Goal: Task Accomplishment & Management: Manage account settings

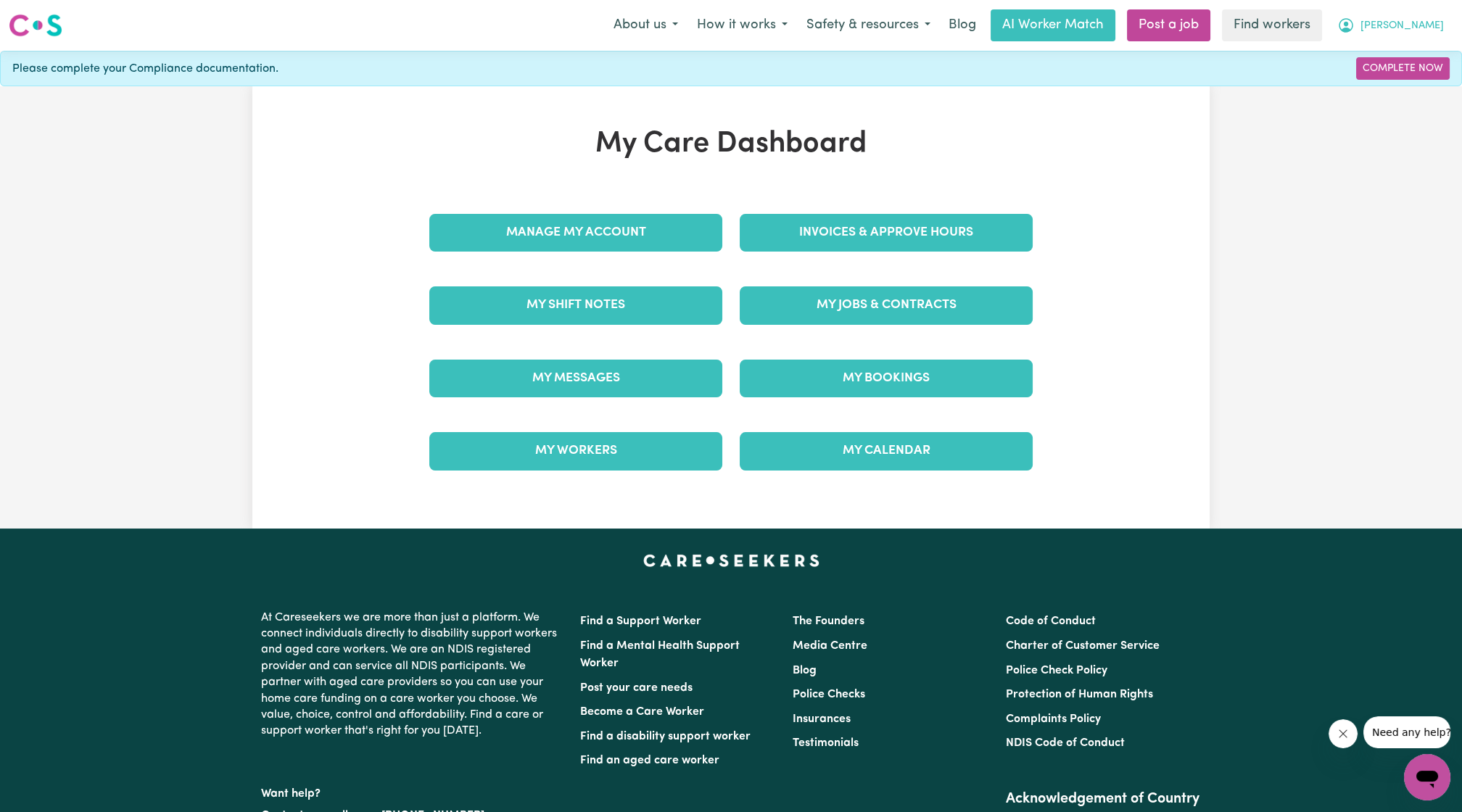
click at [1421, 24] on span "[PERSON_NAME]" at bounding box center [1402, 26] width 83 height 16
click at [1393, 76] on link "Logout" at bounding box center [1395, 84] width 114 height 28
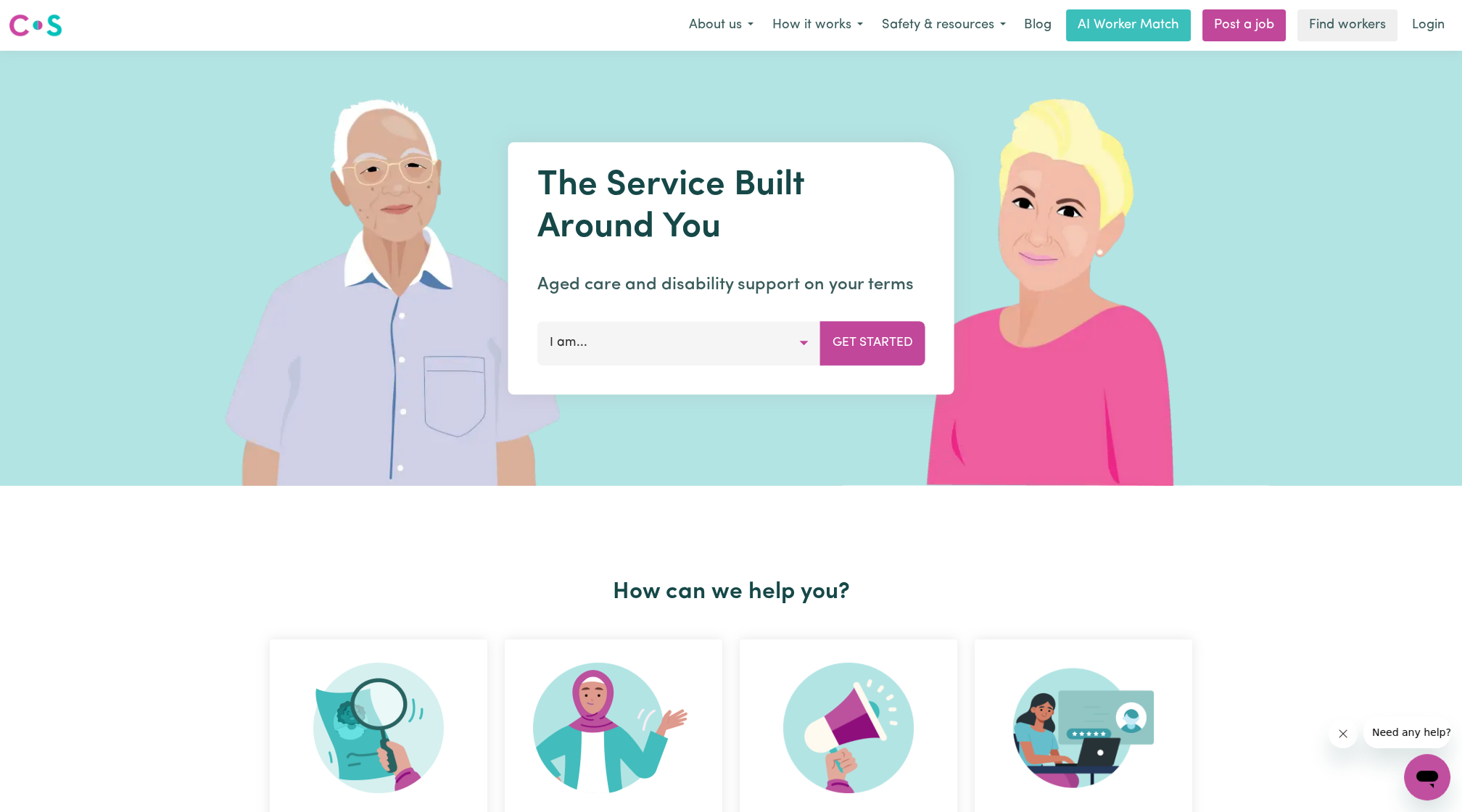
click at [1433, 21] on link "Login" at bounding box center [1428, 25] width 50 height 32
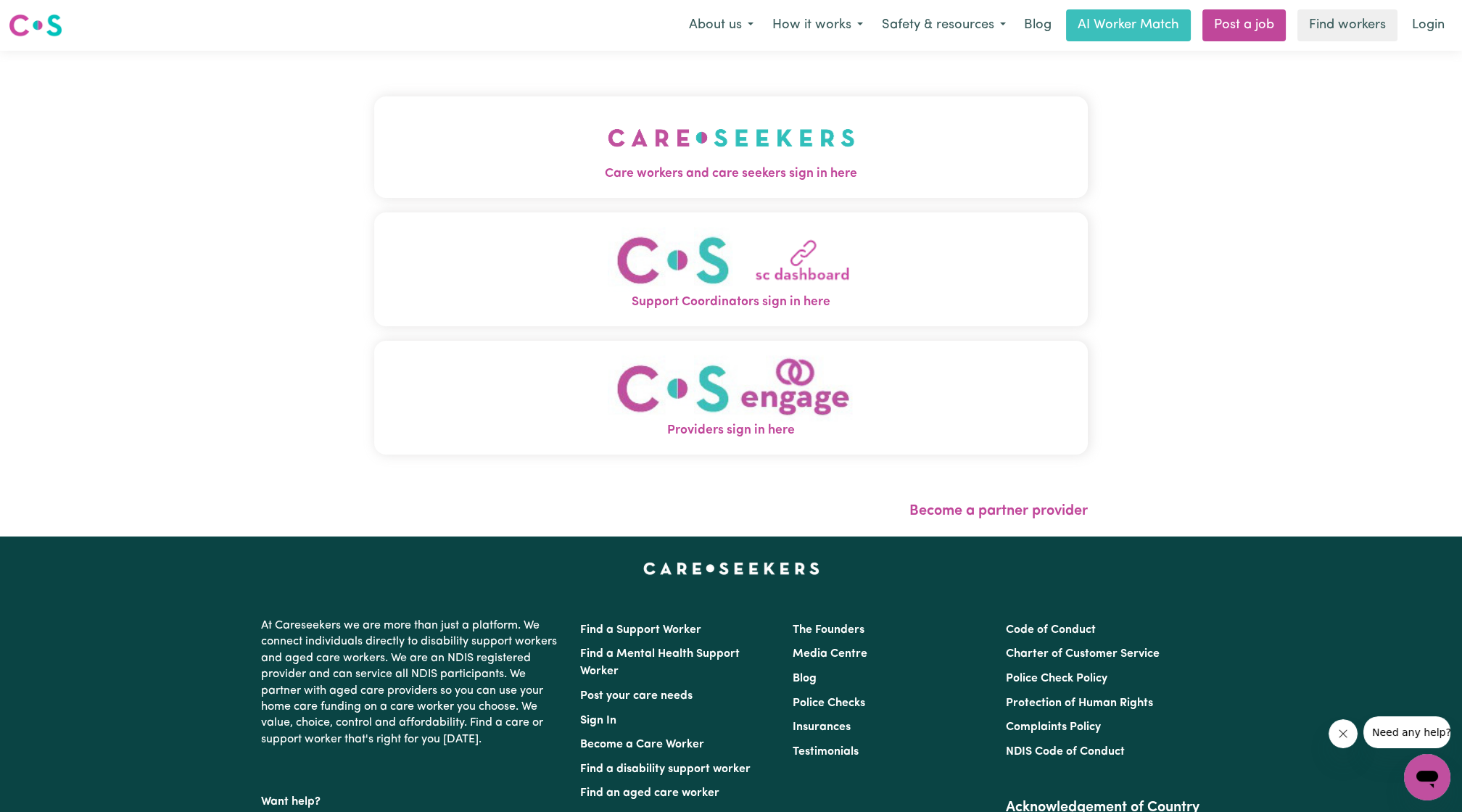
click at [671, 122] on img "Care workers and care seekers sign in here" at bounding box center [731, 137] width 247 height 53
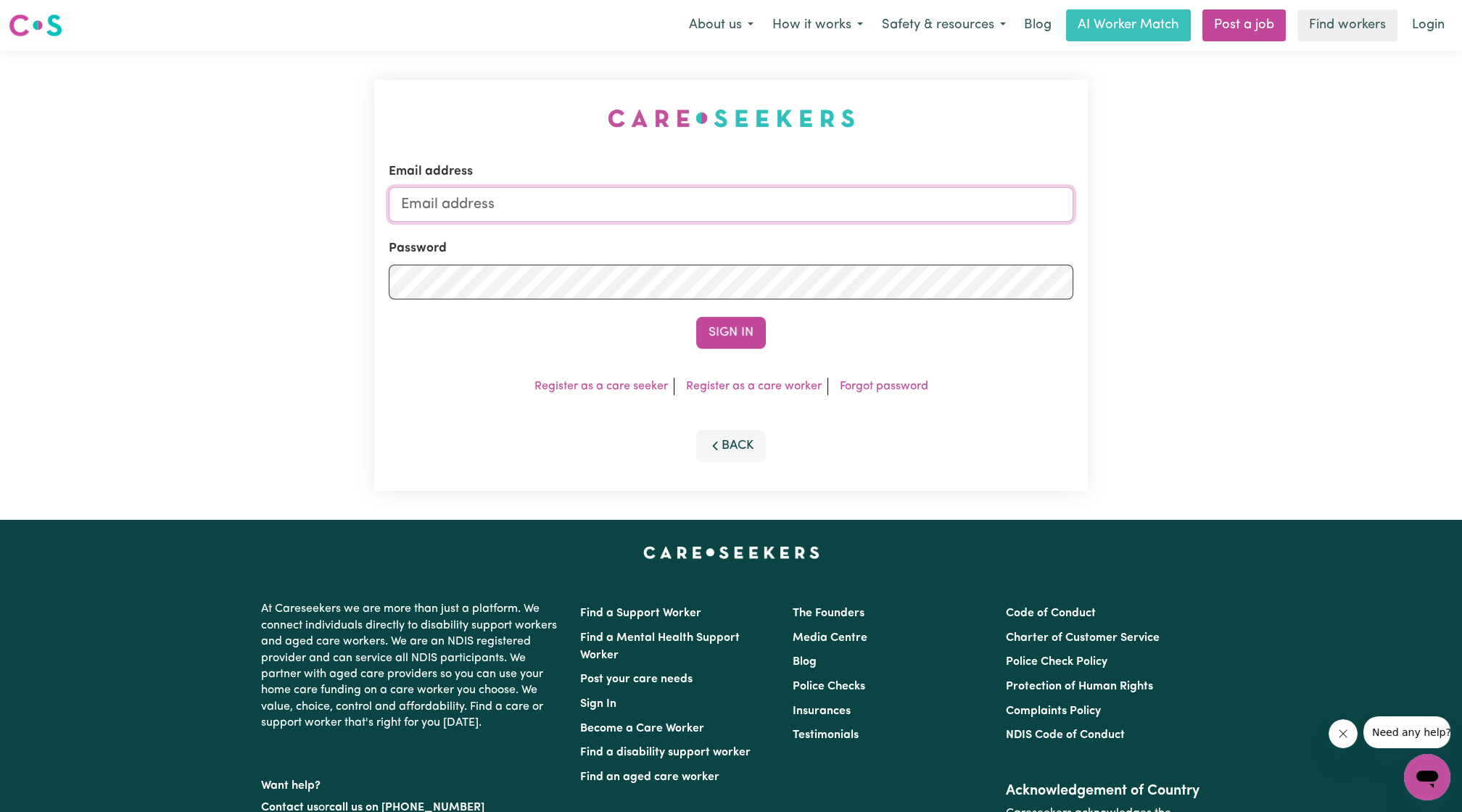
click at [729, 199] on input "Email address" at bounding box center [731, 205] width 685 height 35
drag, startPoint x: 475, startPoint y: 209, endPoint x: 743, endPoint y: 197, distance: 268.3
click at [743, 197] on input "[EMAIL_ADDRESS][PERSON_NAME][DOMAIN_NAME]" at bounding box center [731, 205] width 685 height 35
type input "[EMAIL_ADDRESS][DOMAIN_NAME]"
click at [748, 328] on button "Sign In" at bounding box center [731, 333] width 70 height 32
